Goal: Task Accomplishment & Management: Manage account settings

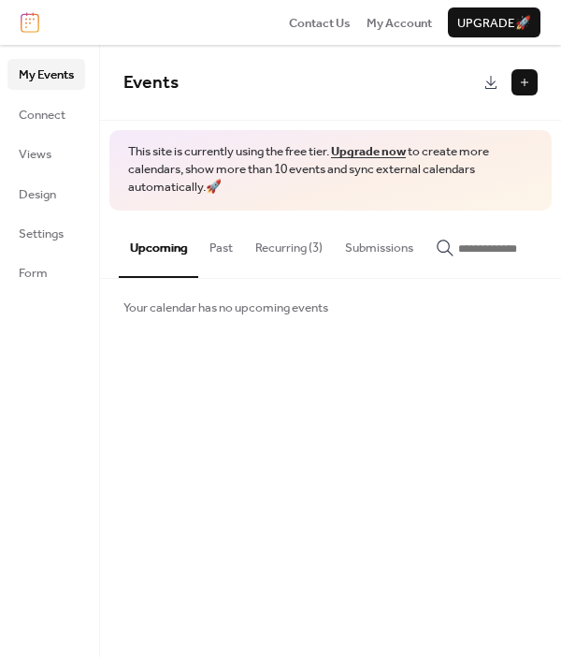
click at [298, 245] on button "Recurring (3)" at bounding box center [289, 243] width 90 height 65
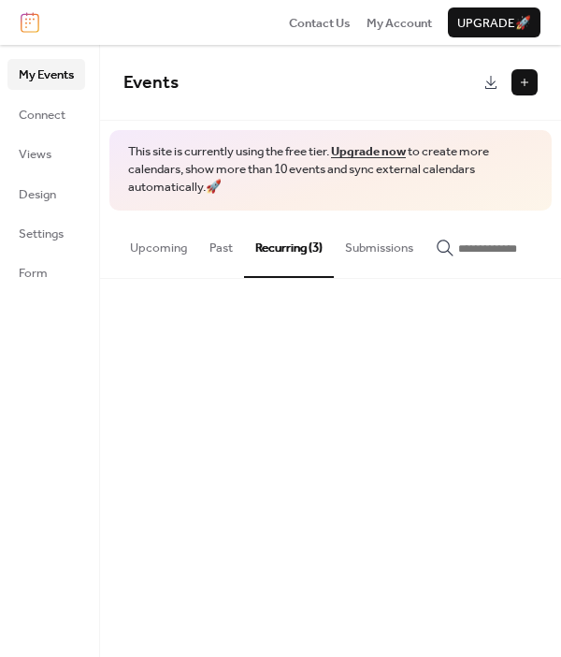
click at [298, 245] on button "Recurring (3)" at bounding box center [289, 244] width 90 height 67
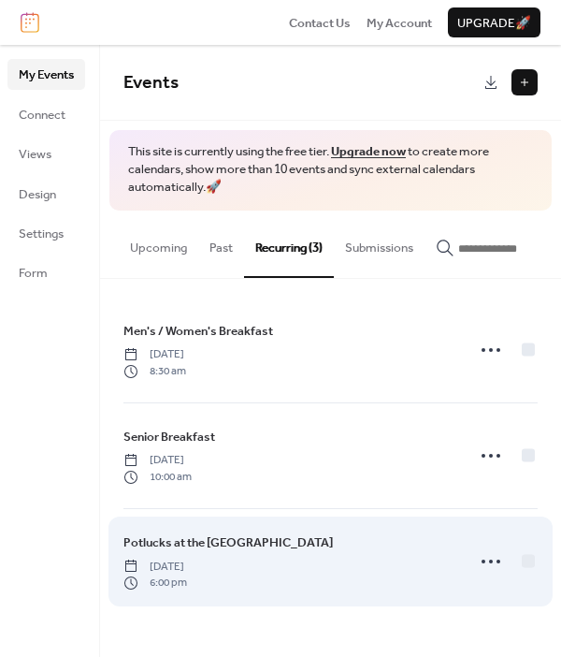
click at [429, 537] on div "Potlucks at the [GEOGRAPHIC_DATA] [DATE] 6:00 pm" at bounding box center [289, 561] width 330 height 58
click at [495, 564] on icon at bounding box center [491, 561] width 30 height 30
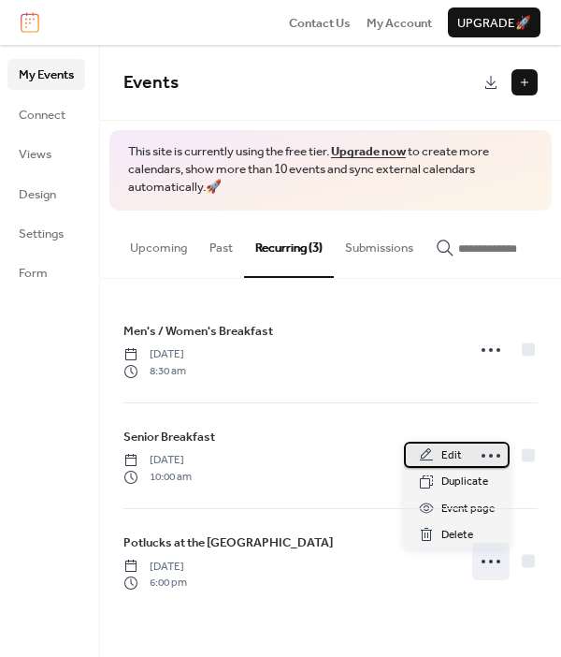
click at [450, 451] on span "Edit" at bounding box center [452, 455] width 21 height 19
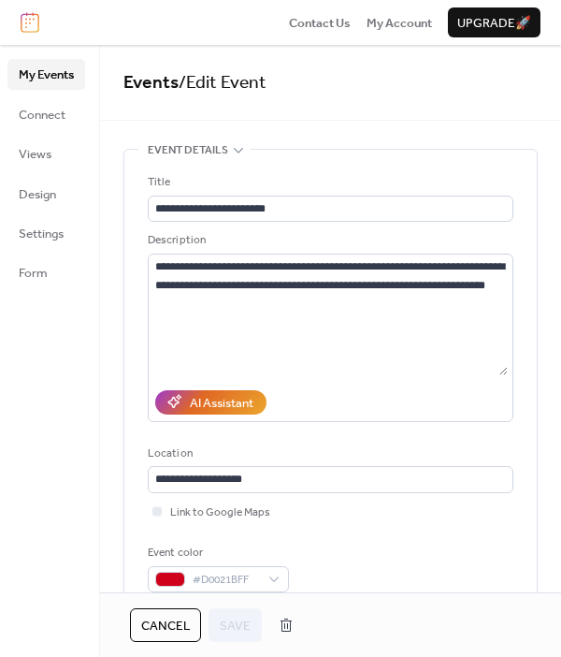
type input "**********"
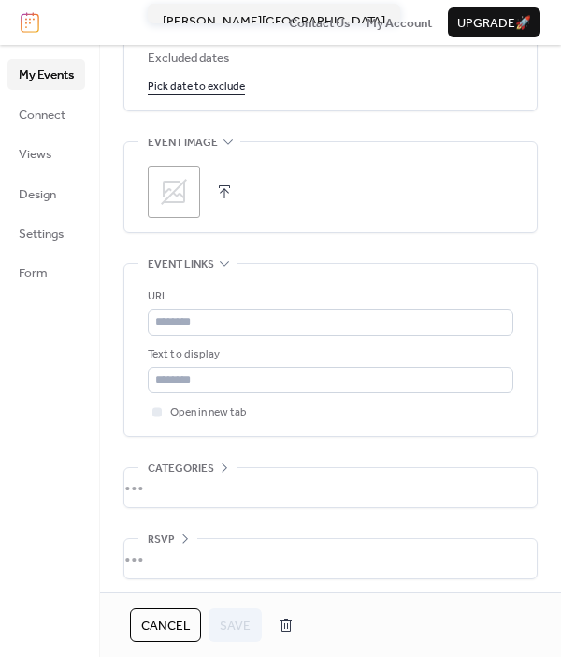
scroll to position [1214, 0]
